Goal: Information Seeking & Learning: Learn about a topic

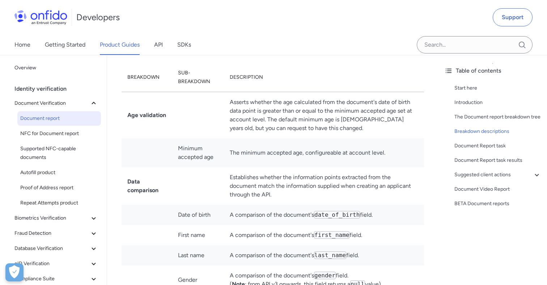
scroll to position [1621, 0]
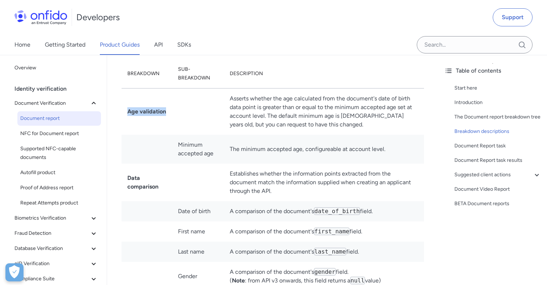
drag, startPoint x: 124, startPoint y: 110, endPoint x: 195, endPoint y: 117, distance: 70.8
click at [195, 117] on tr "Age validation Asserts whether the age calculated from the document's date of b…" at bounding box center [272, 112] width 302 height 47
click at [136, 194] on td "Data comparison" at bounding box center [146, 183] width 51 height 38
drag, startPoint x: 131, startPoint y: 73, endPoint x: 185, endPoint y: 73, distance: 53.5
click at [185, 73] on tr "Breakdown Sub-breakdown Description" at bounding box center [272, 73] width 302 height 29
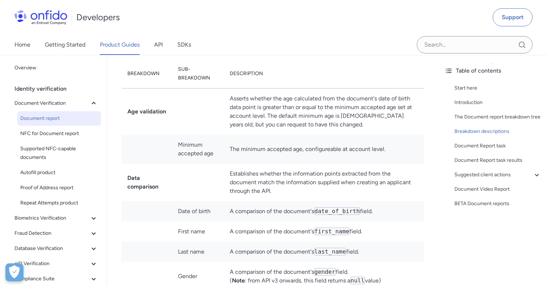
click at [161, 113] on strong "Age validation" at bounding box center [146, 111] width 39 height 7
click at [162, 113] on strong "Age validation" at bounding box center [146, 111] width 39 height 7
click at [194, 76] on th "Sub-breakdown" at bounding box center [198, 73] width 52 height 29
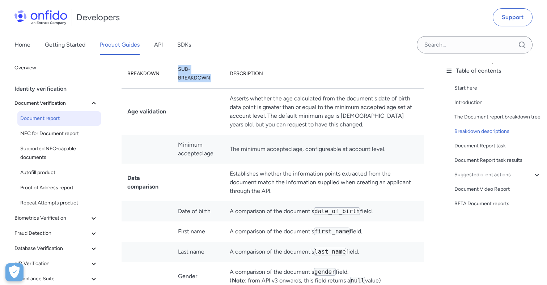
click at [194, 76] on th "Sub-breakdown" at bounding box center [198, 73] width 52 height 29
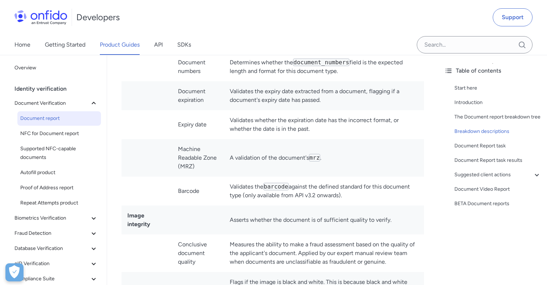
scroll to position [1967, 0]
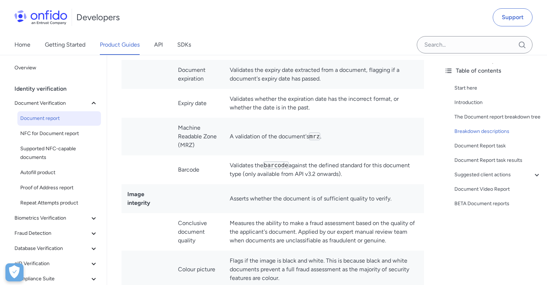
click at [131, 201] on strong "Image integrity" at bounding box center [138, 199] width 23 height 16
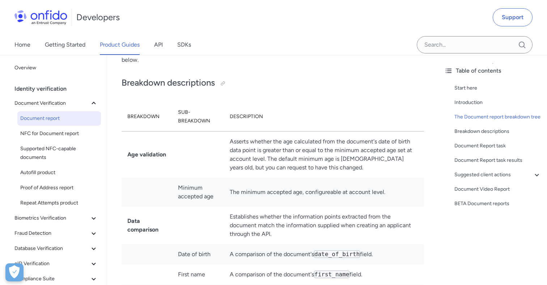
scroll to position [1583, 0]
